Goal: Information Seeking & Learning: Learn about a topic

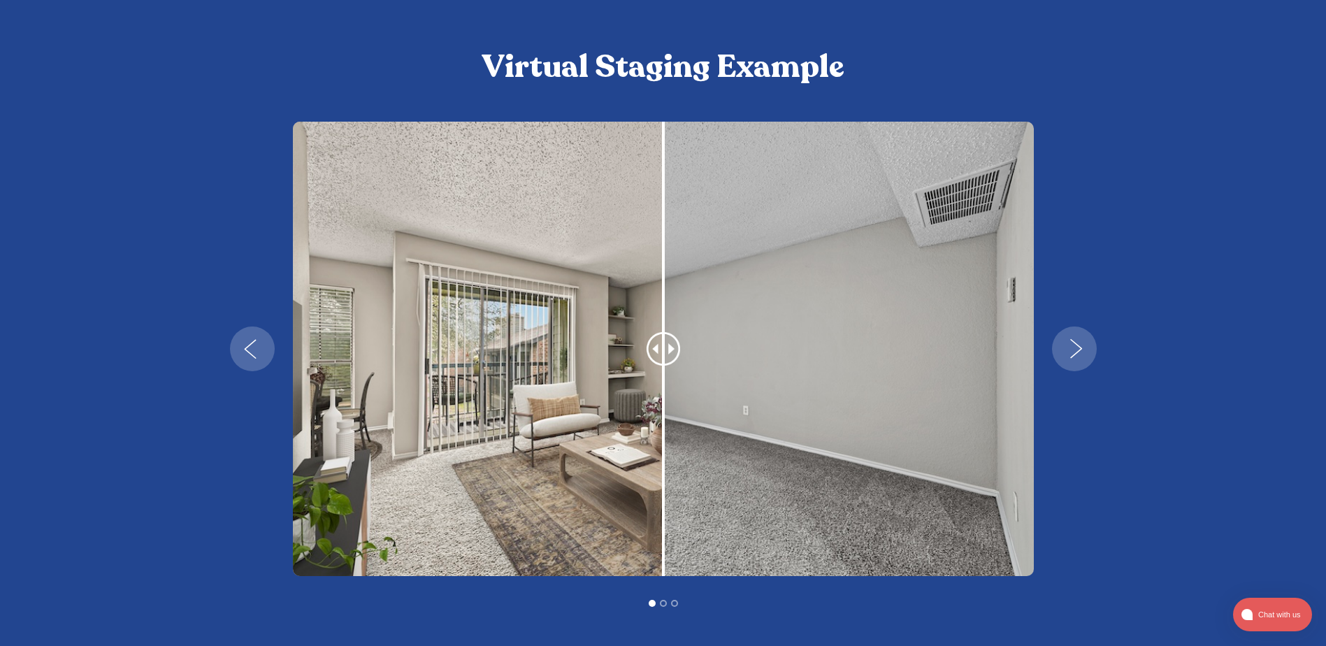
scroll to position [1258, 0]
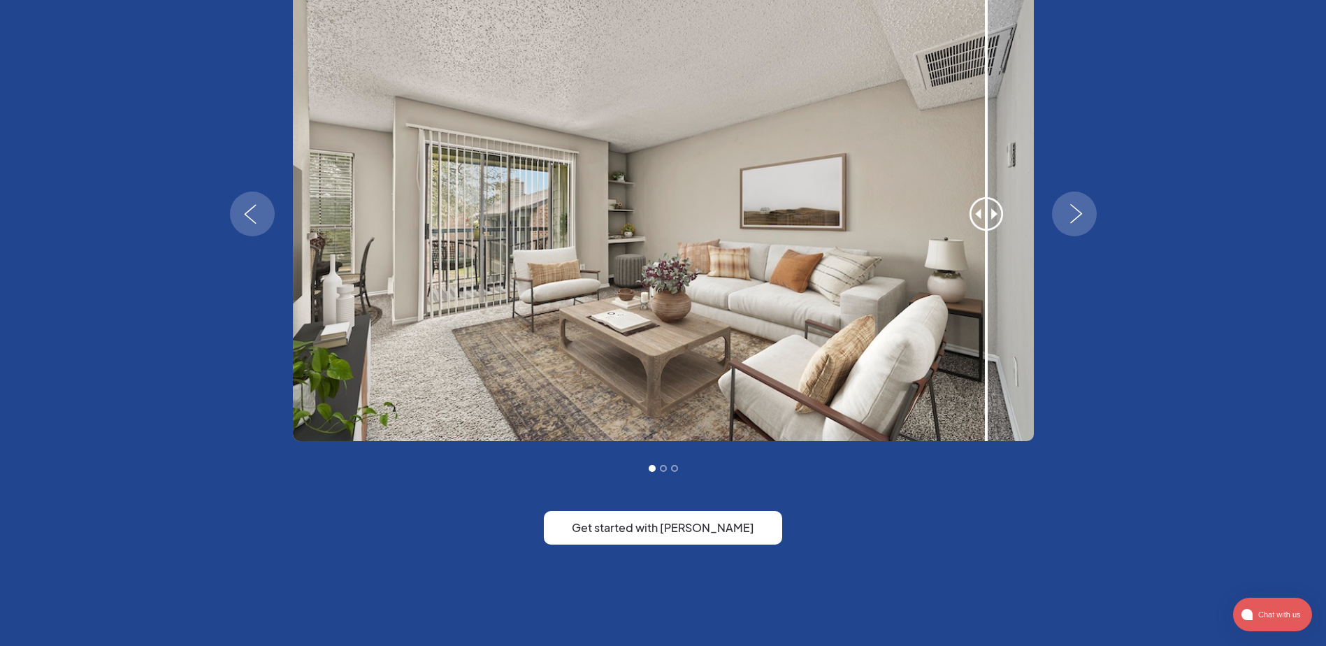
click at [1068, 216] on img "next slide" at bounding box center [1076, 214] width 41 height 20
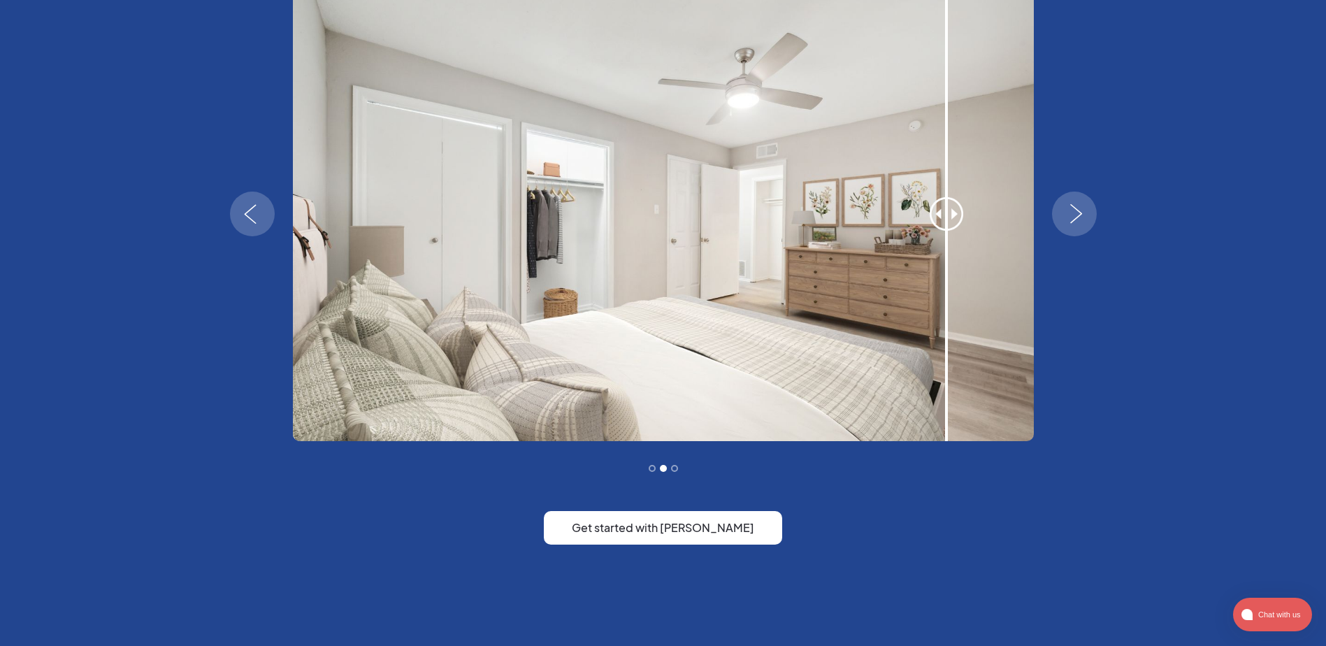
click at [1079, 220] on img "next slide" at bounding box center [1076, 214] width 41 height 20
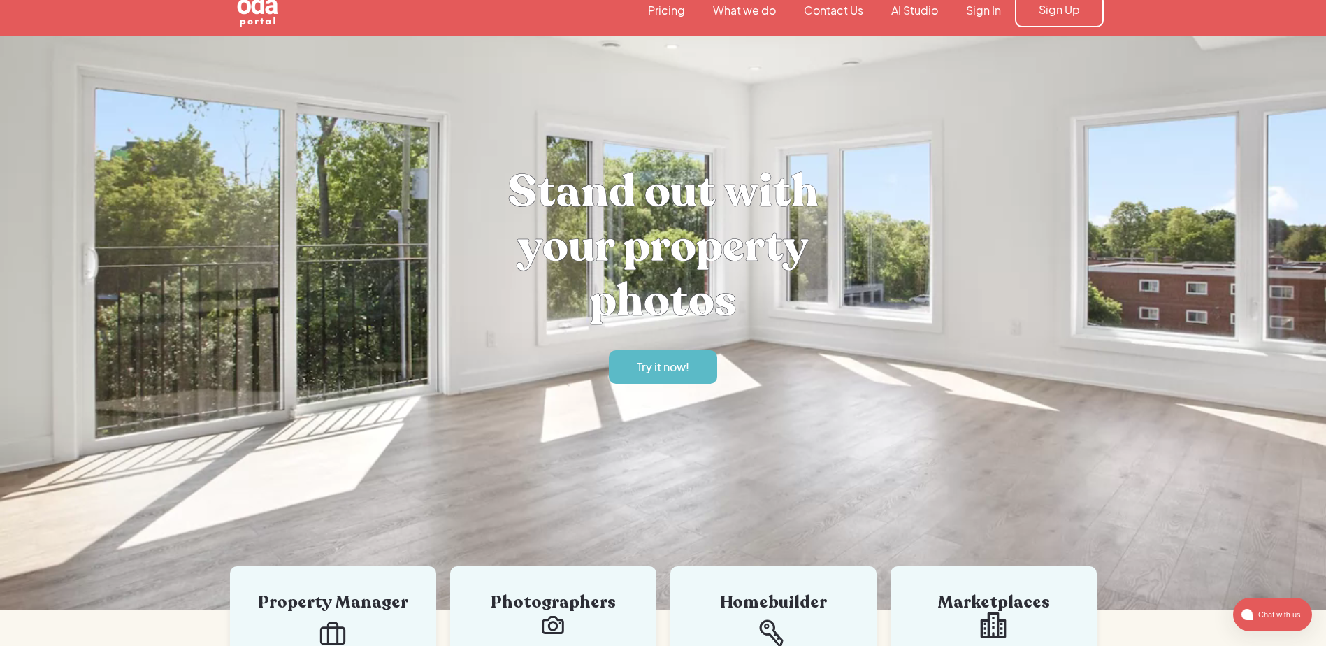
scroll to position [0, 0]
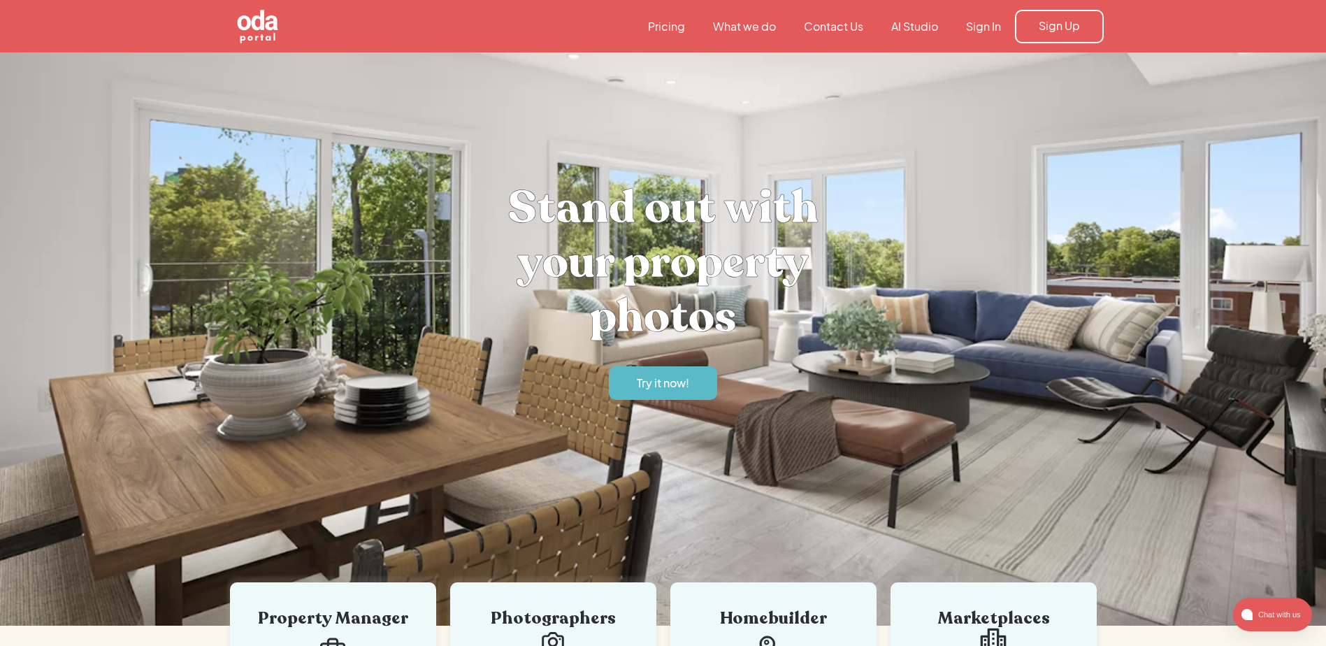
click at [752, 24] on link "What we do" at bounding box center [744, 26] width 91 height 15
